Goal: Book appointment/travel/reservation

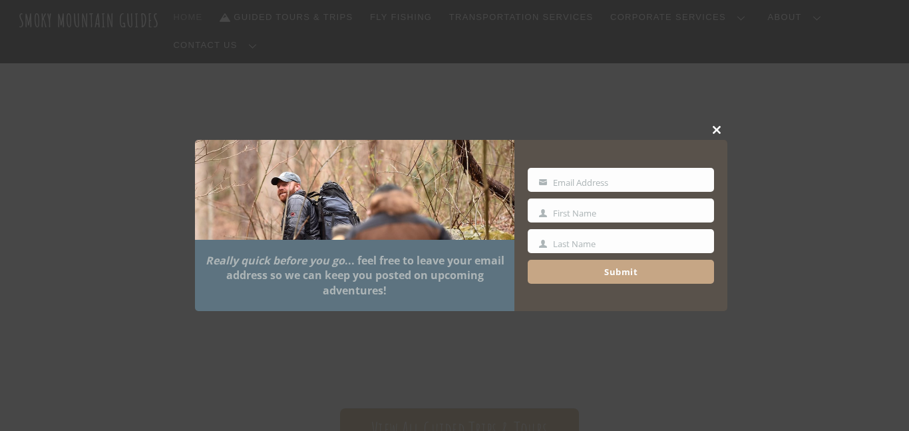
click at [709, 137] on button "Close this module" at bounding box center [717, 130] width 20 height 20
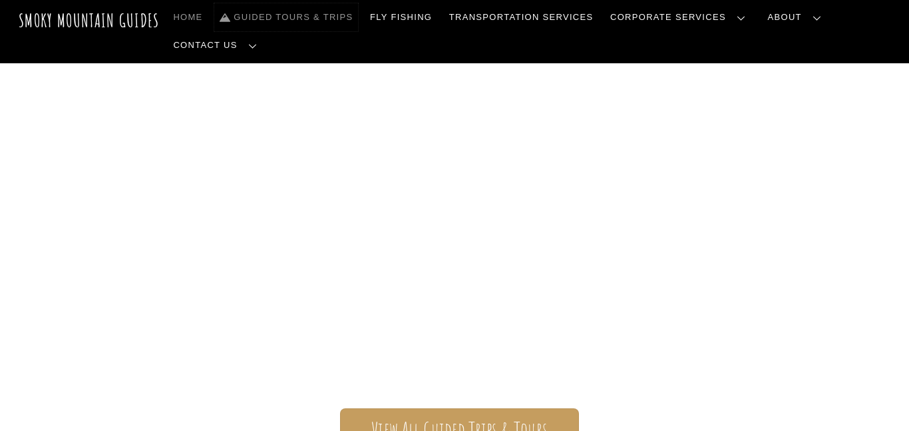
click at [340, 17] on link "Guided Tours & Trips" at bounding box center [286, 17] width 144 height 28
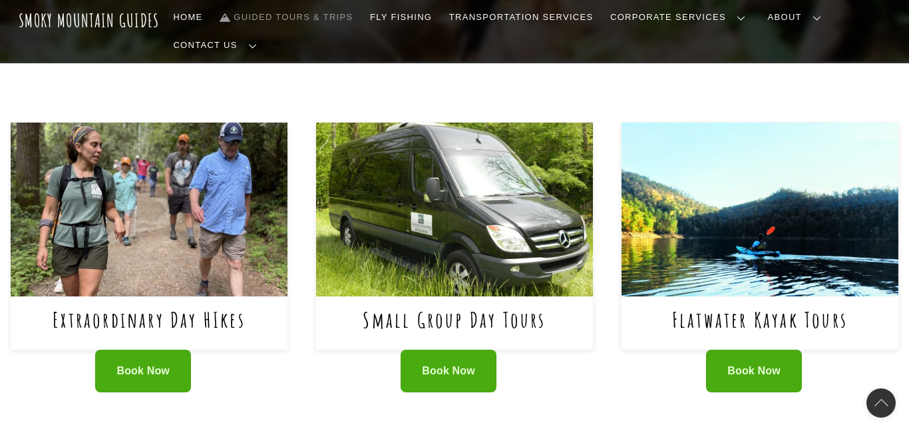
scroll to position [538, 0]
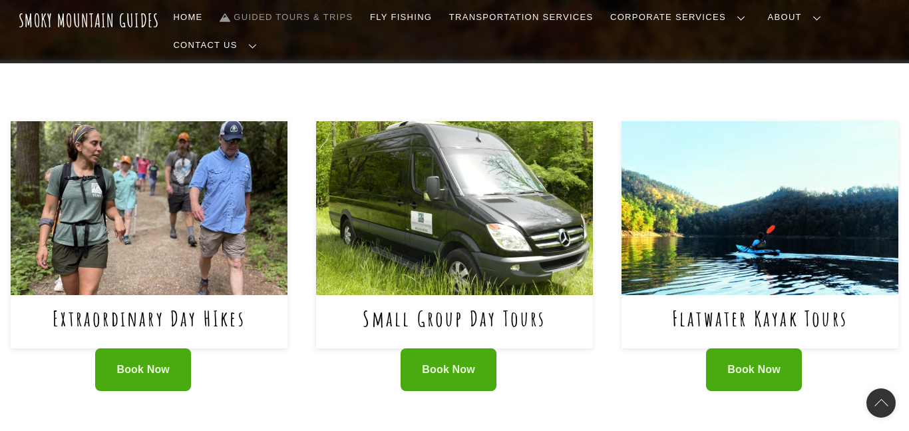
click at [606, 313] on div "Extraordinary Day HIkes Book Now Small Group Day Tours Book Now" at bounding box center [455, 273] width 888 height 305
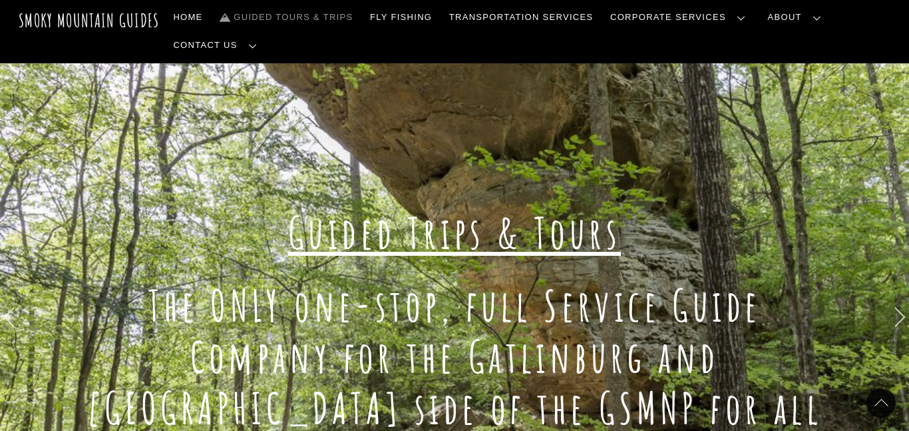
scroll to position [19, 0]
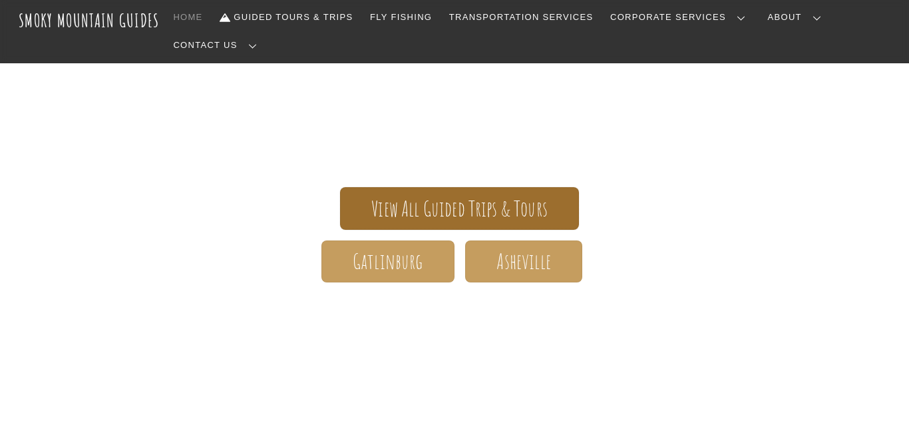
click at [518, 202] on span "View All Guided Trips & Tours" at bounding box center [459, 209] width 176 height 14
